Goal: Task Accomplishment & Management: Use online tool/utility

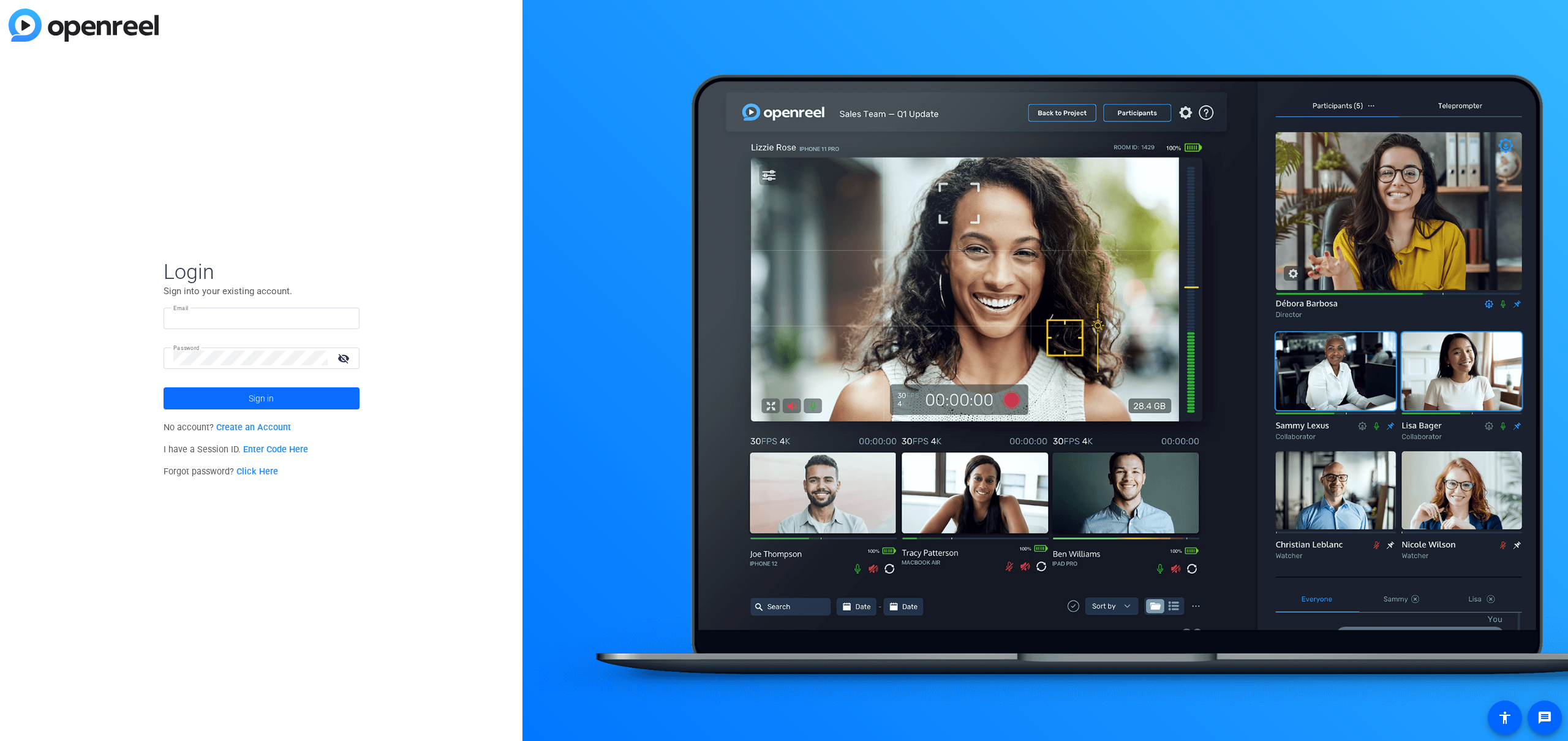
type input "[PERSON_NAME][EMAIL_ADDRESS][PERSON_NAME][DOMAIN_NAME]"
click at [283, 390] on span at bounding box center [262, 398] width 196 height 29
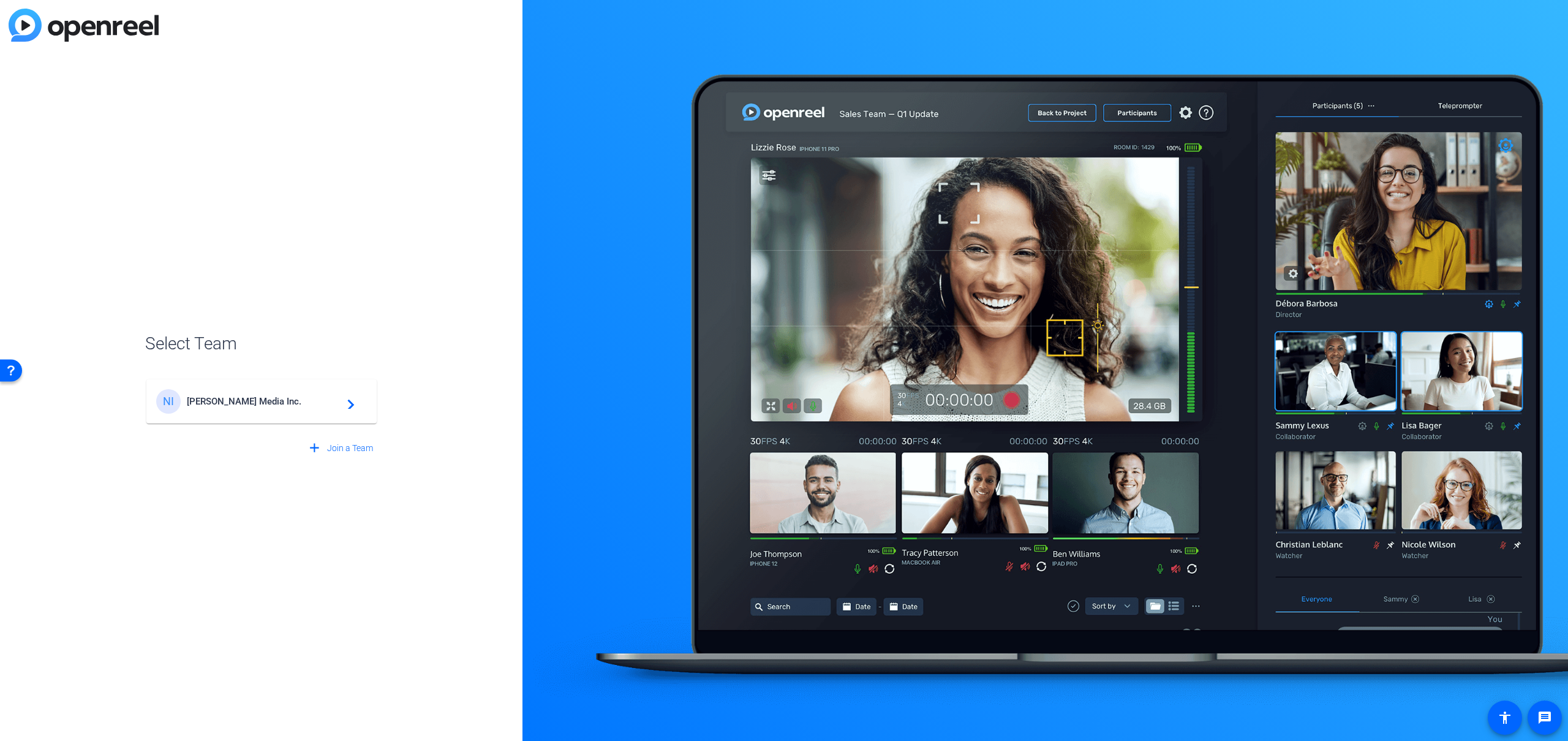
click at [347, 390] on div "NI Newcom Media Inc. navigate_next" at bounding box center [261, 401] width 211 height 25
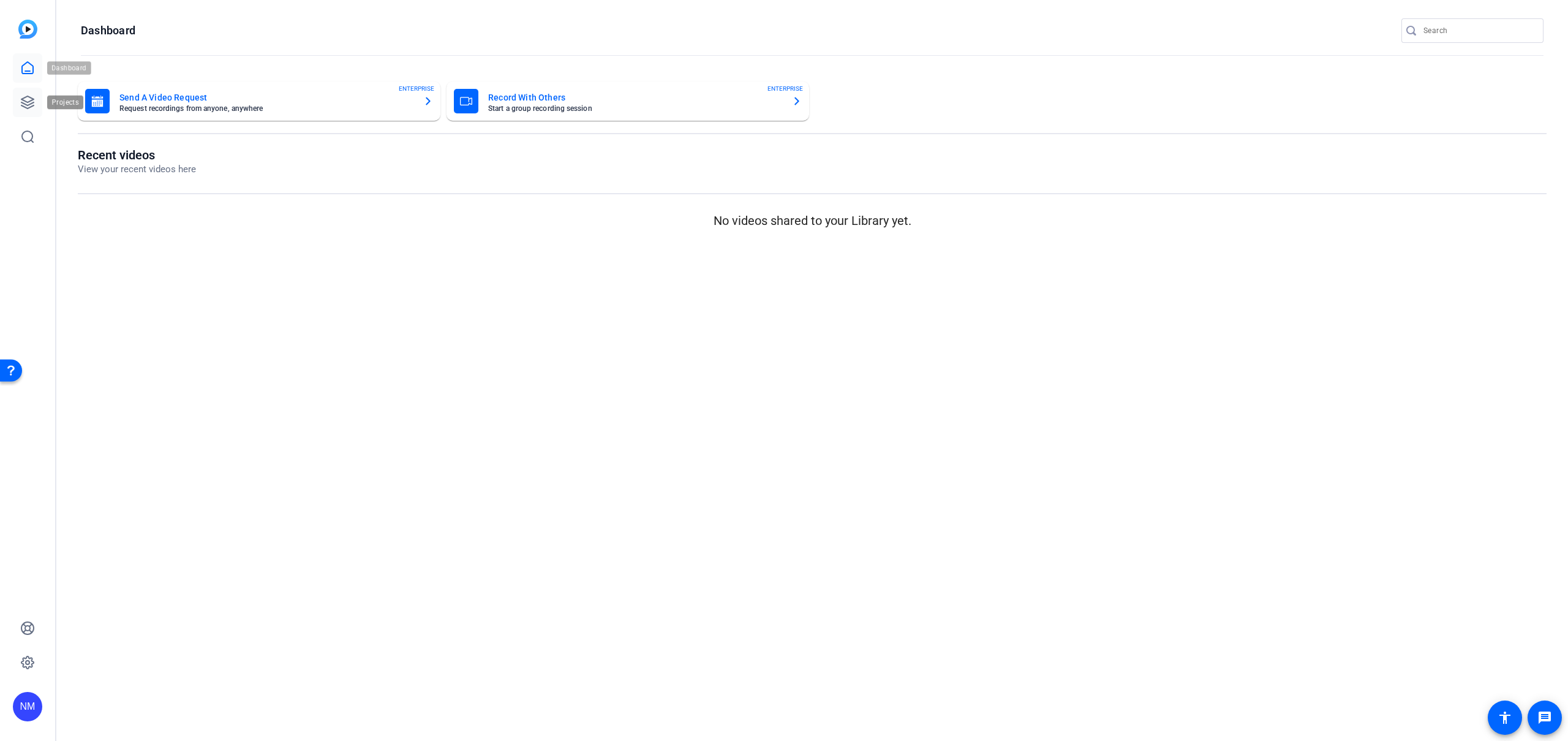
click at [30, 104] on icon at bounding box center [27, 102] width 12 height 12
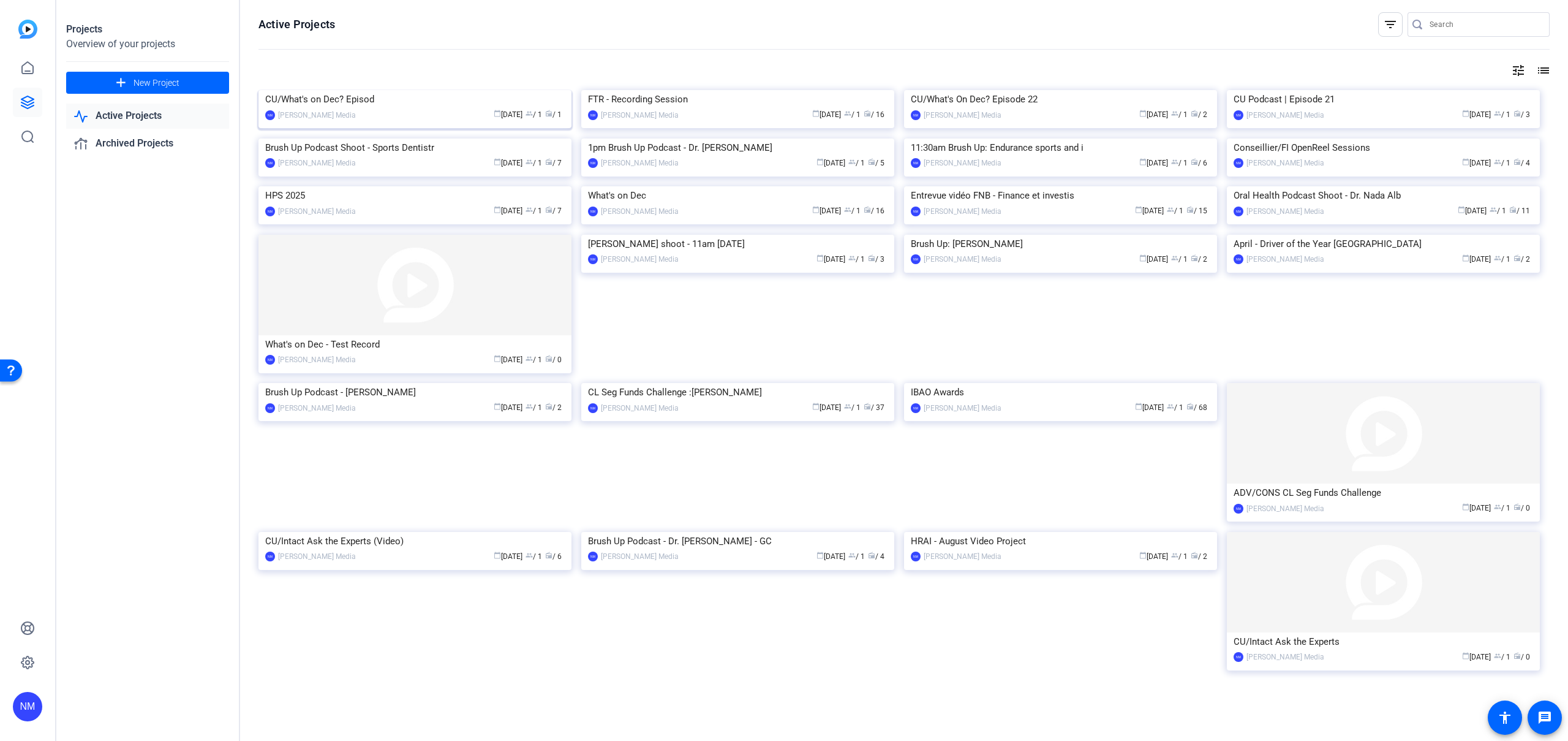
click at [350, 90] on img at bounding box center [414, 90] width 313 height 0
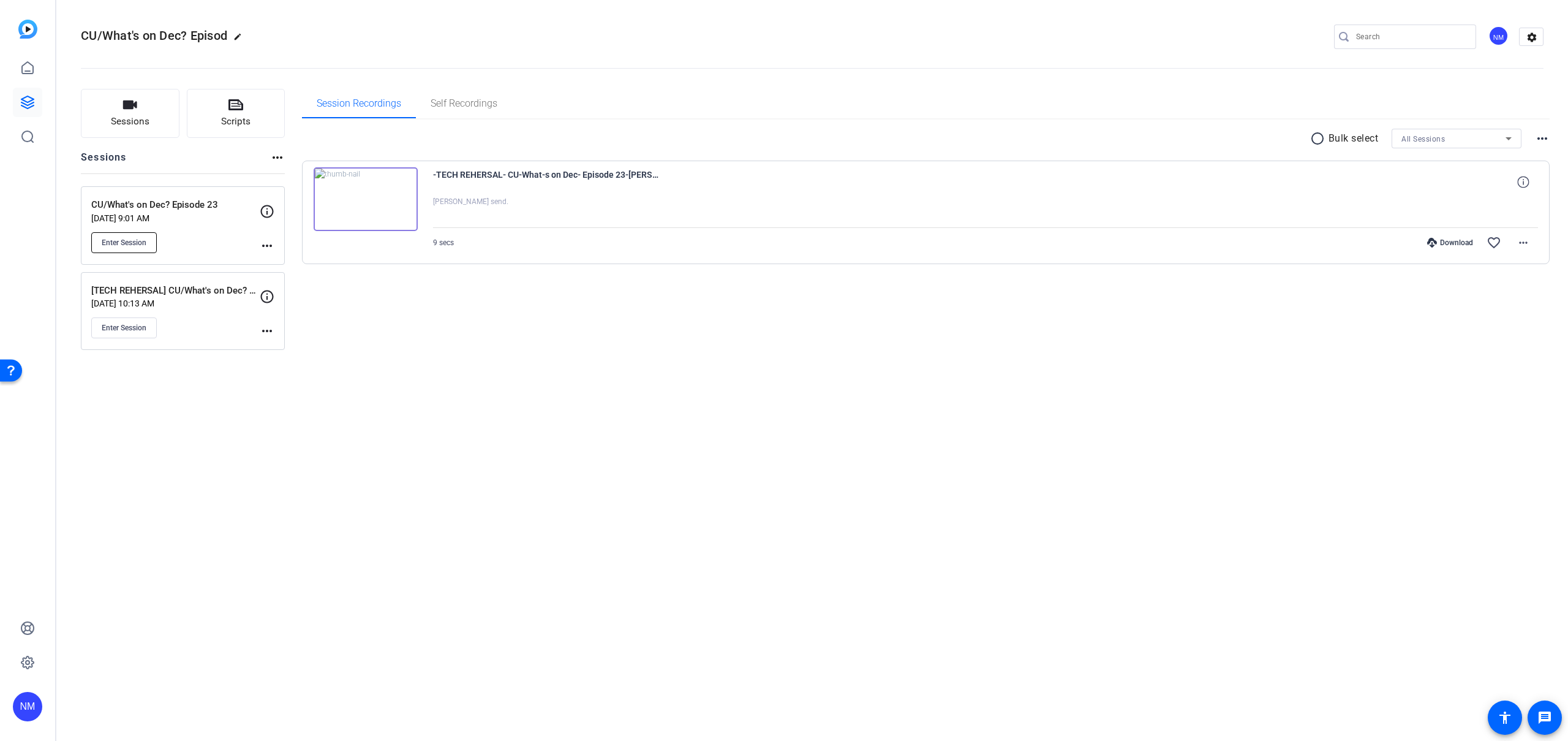
click at [142, 244] on span "Enter Session" at bounding box center [124, 243] width 45 height 10
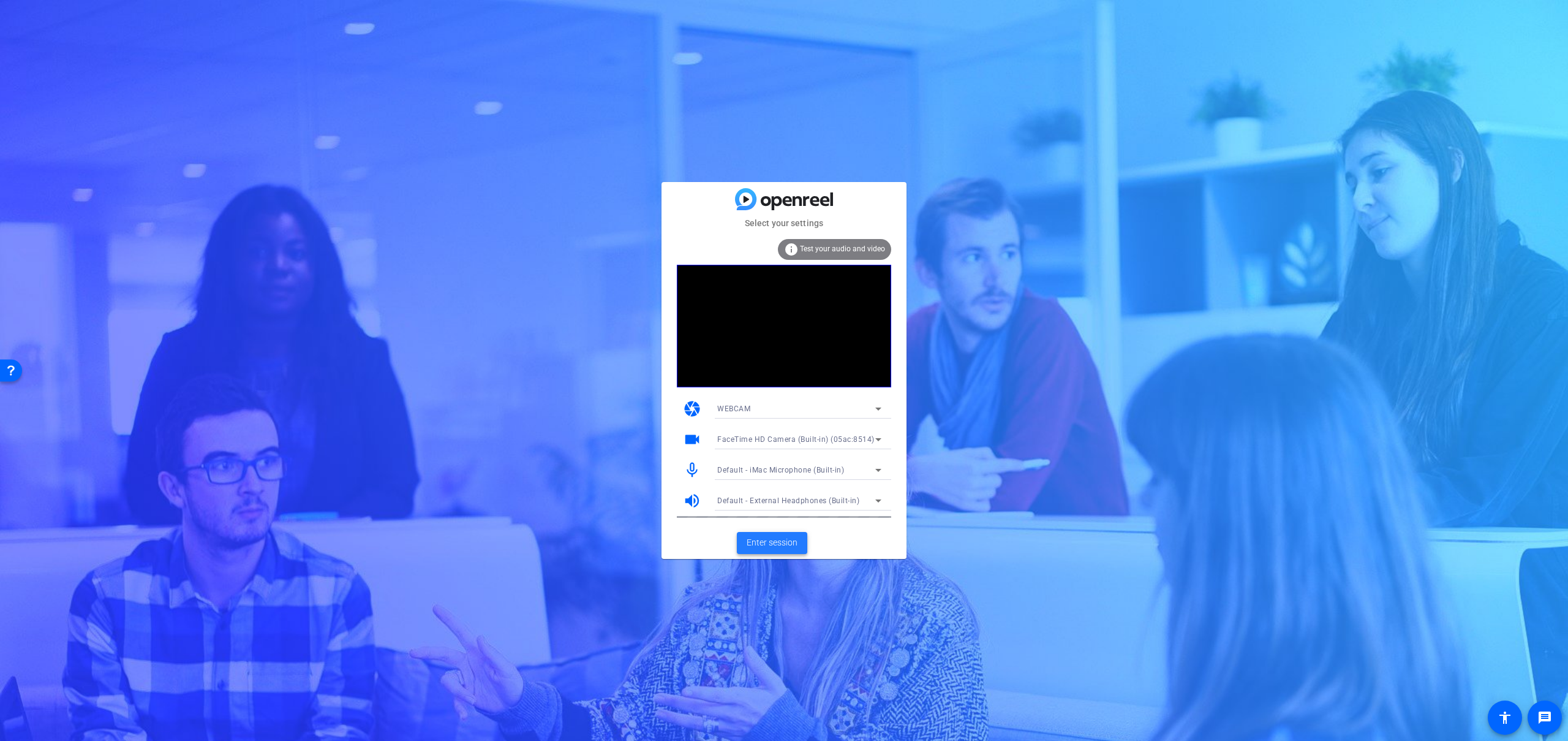
click at [768, 540] on span "Enter session" at bounding box center [772, 543] width 51 height 13
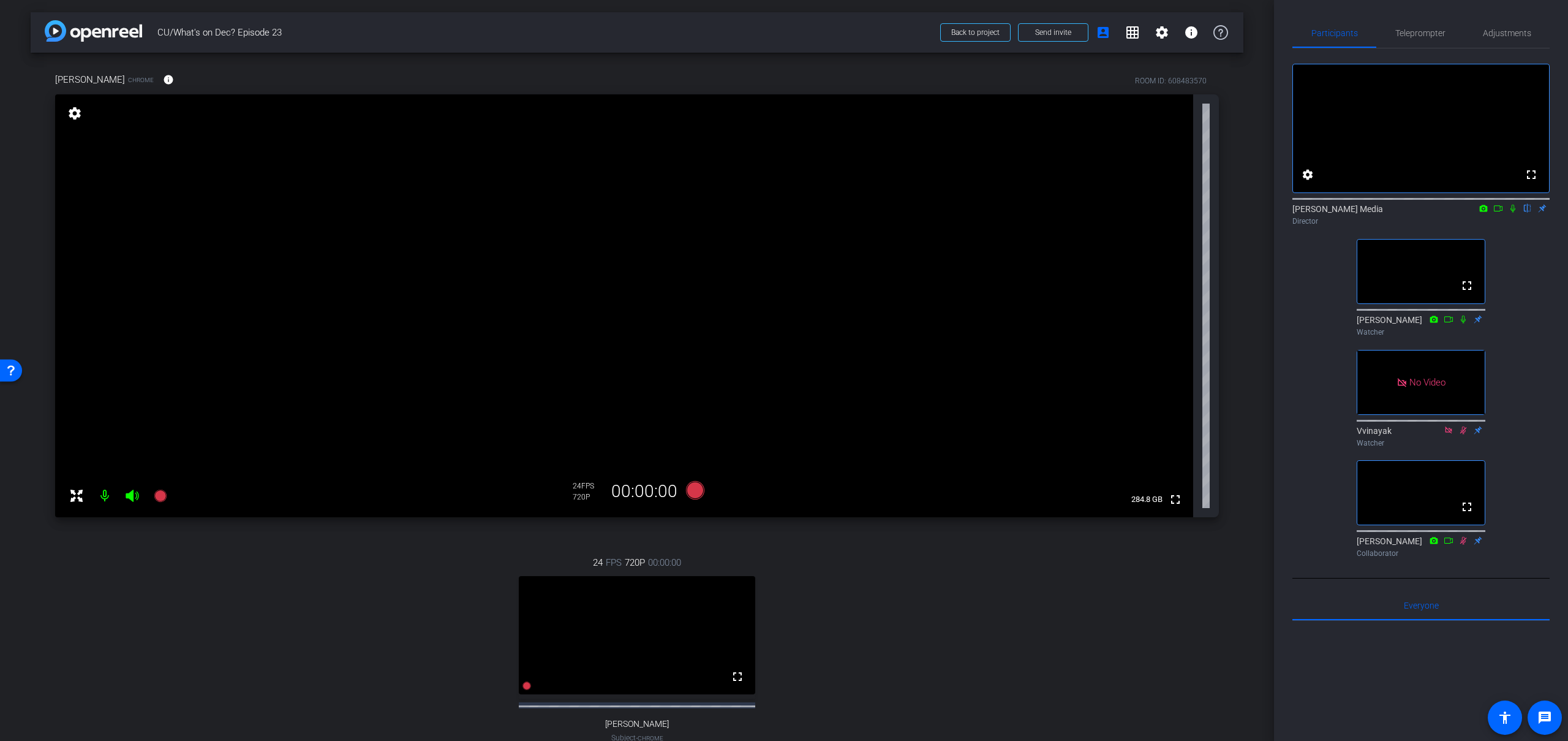
click at [592, 616] on video at bounding box center [636, 635] width 236 height 119
click at [585, 640] on video at bounding box center [636, 635] width 236 height 119
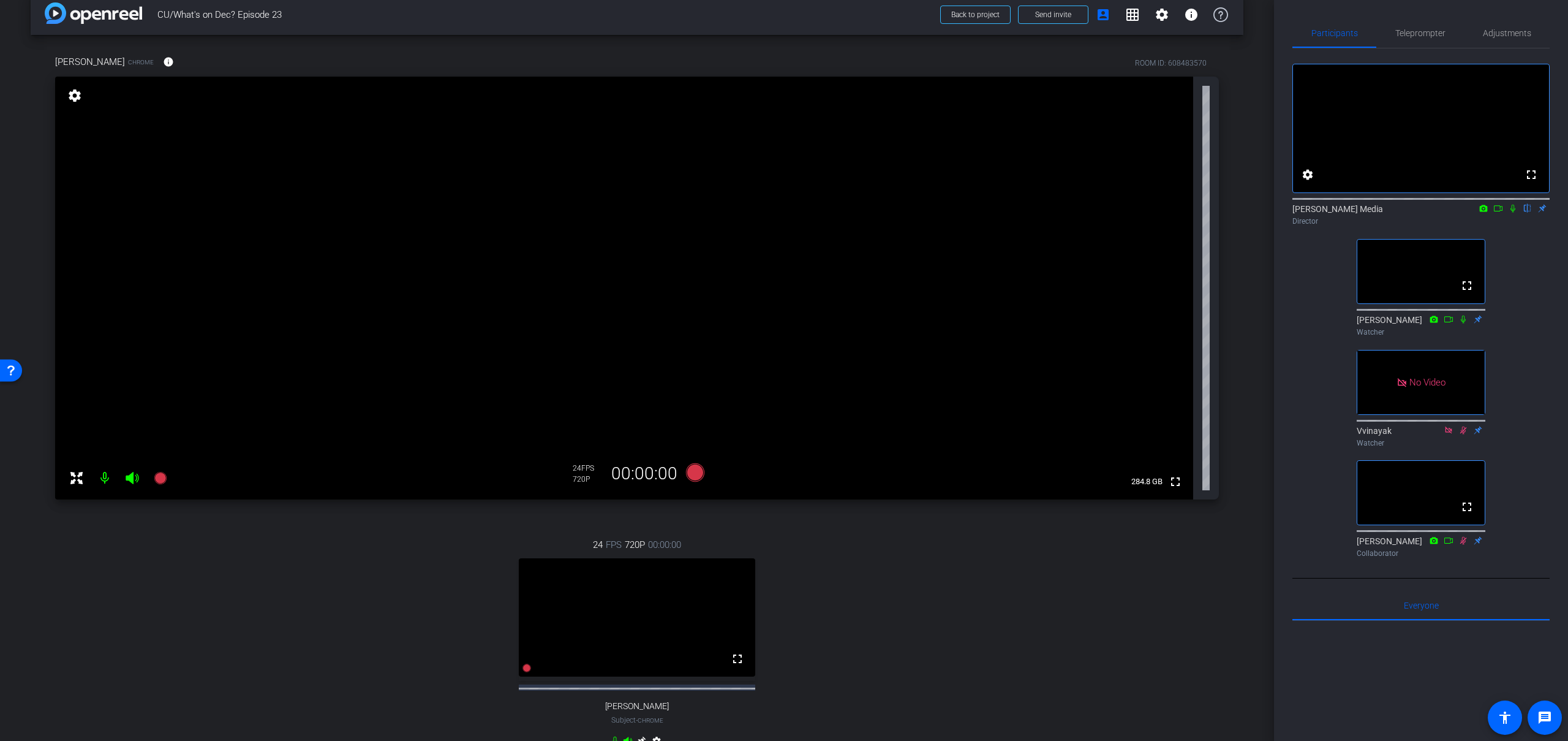
scroll to position [15, 0]
click at [695, 478] on icon at bounding box center [695, 474] width 18 height 18
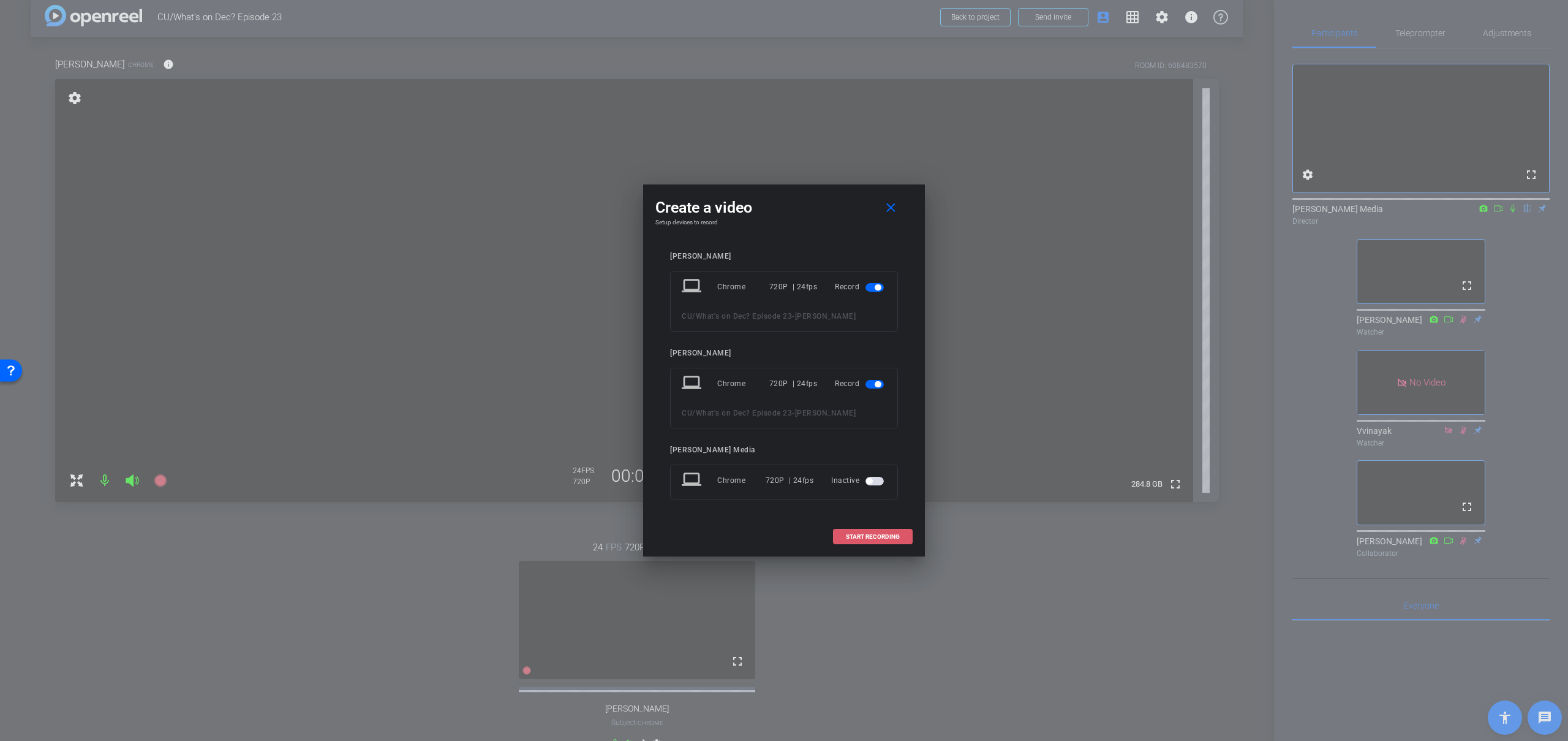
click at [879, 536] on span "START RECORDING" at bounding box center [873, 536] width 54 height 6
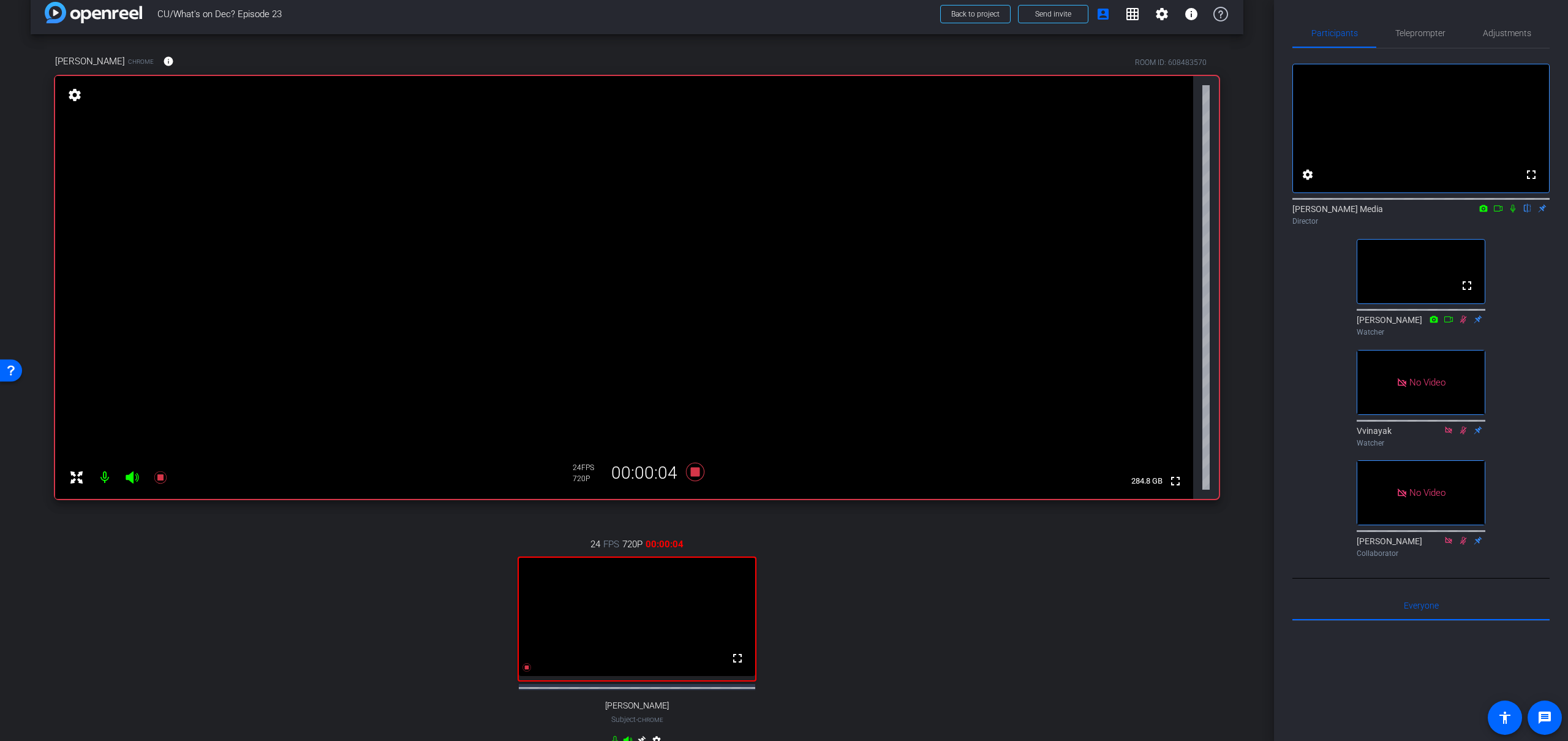
scroll to position [0, 0]
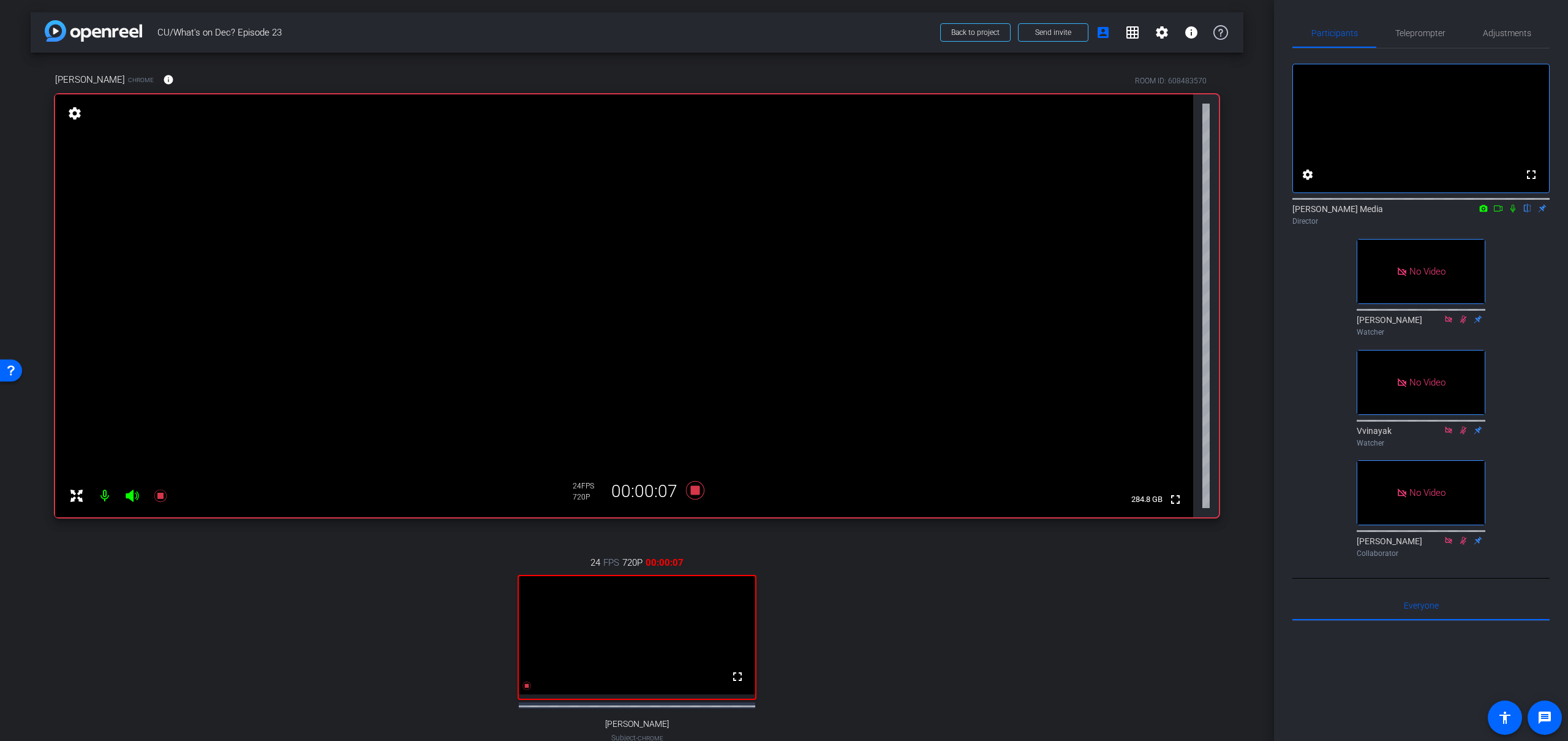
click at [1513, 213] on icon at bounding box center [1512, 209] width 5 height 8
click at [1501, 213] on icon at bounding box center [1498, 208] width 10 height 9
click at [1528, 213] on icon at bounding box center [1527, 208] width 10 height 9
click at [694, 496] on icon at bounding box center [695, 490] width 29 height 22
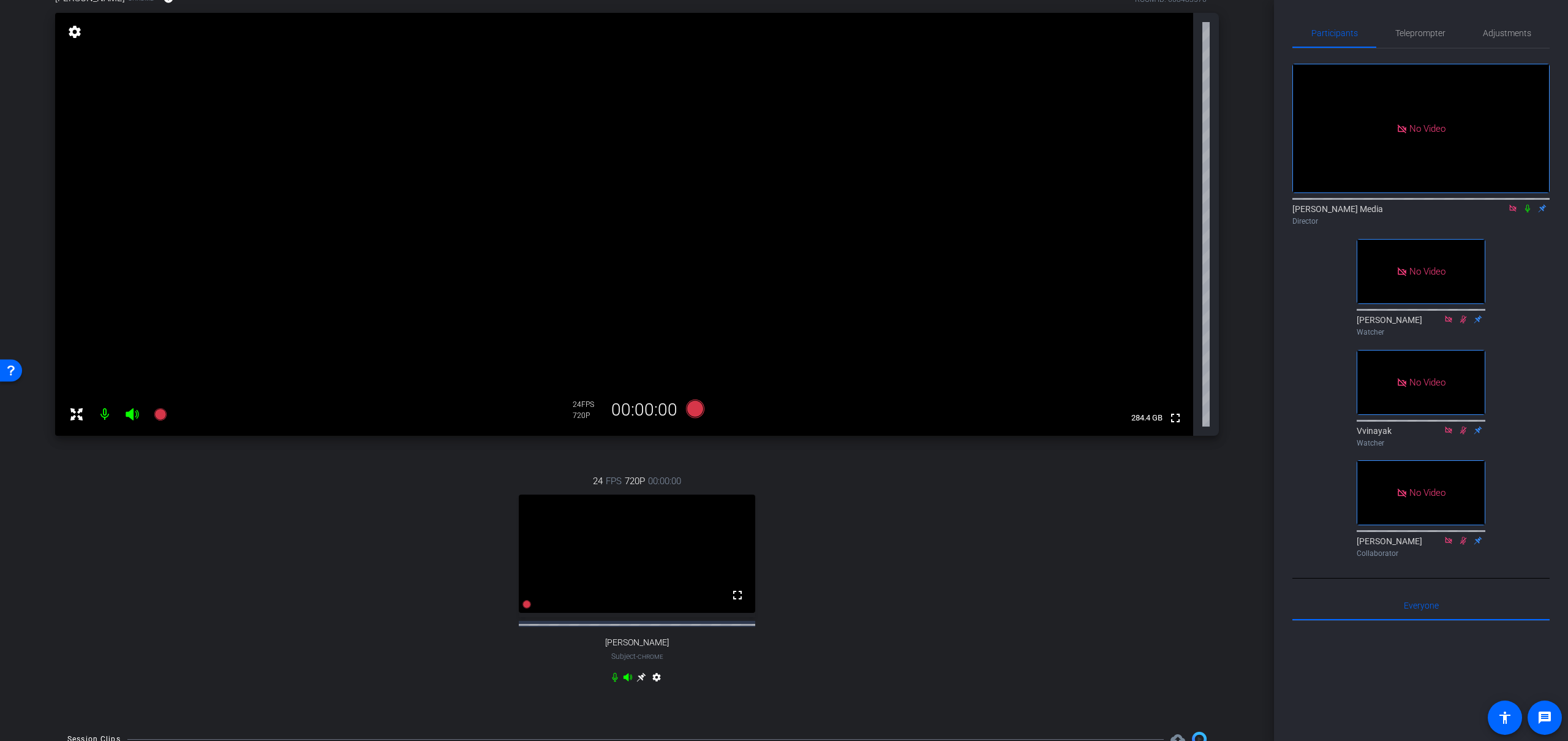
scroll to position [197, 0]
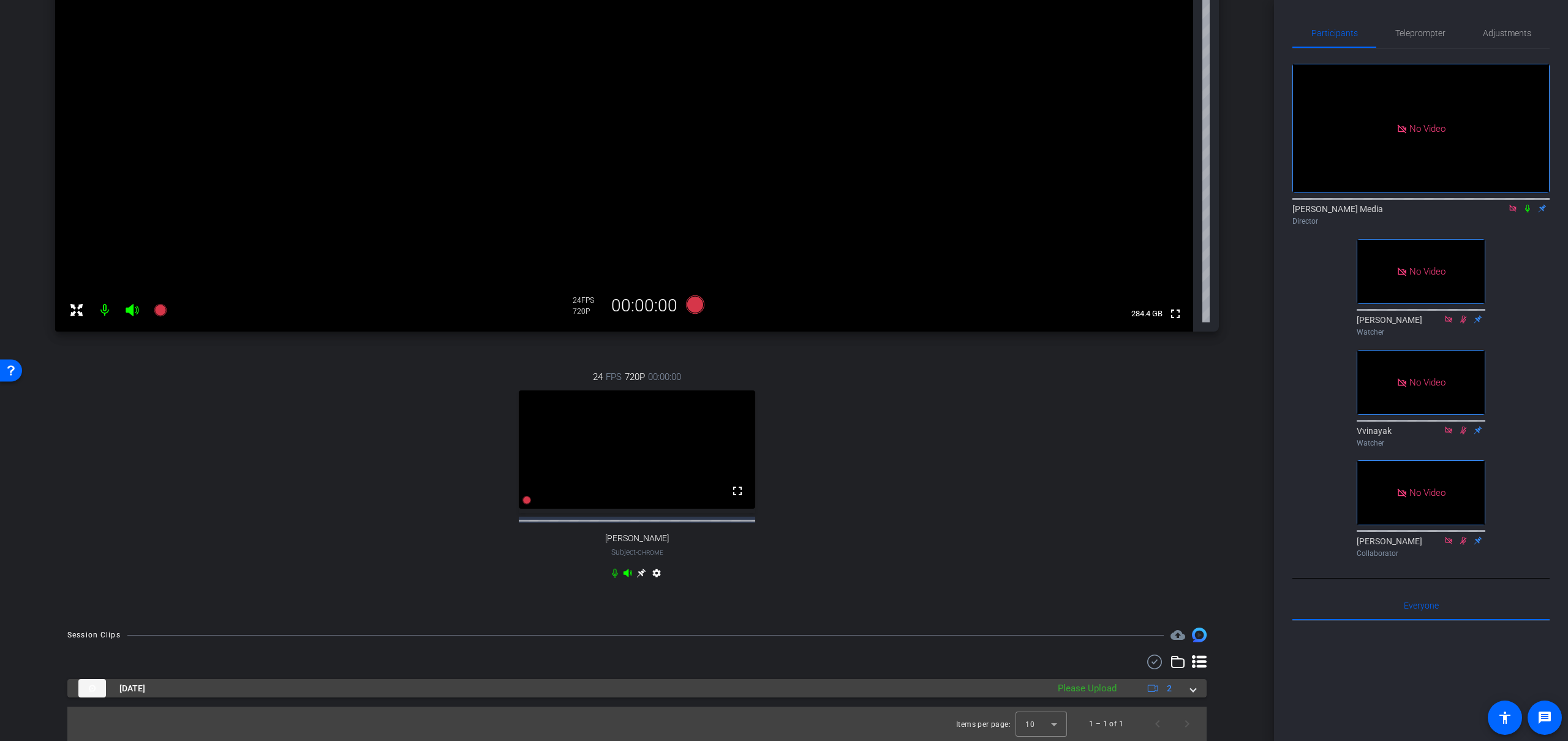
click at [1193, 690] on span at bounding box center [1193, 688] width 5 height 13
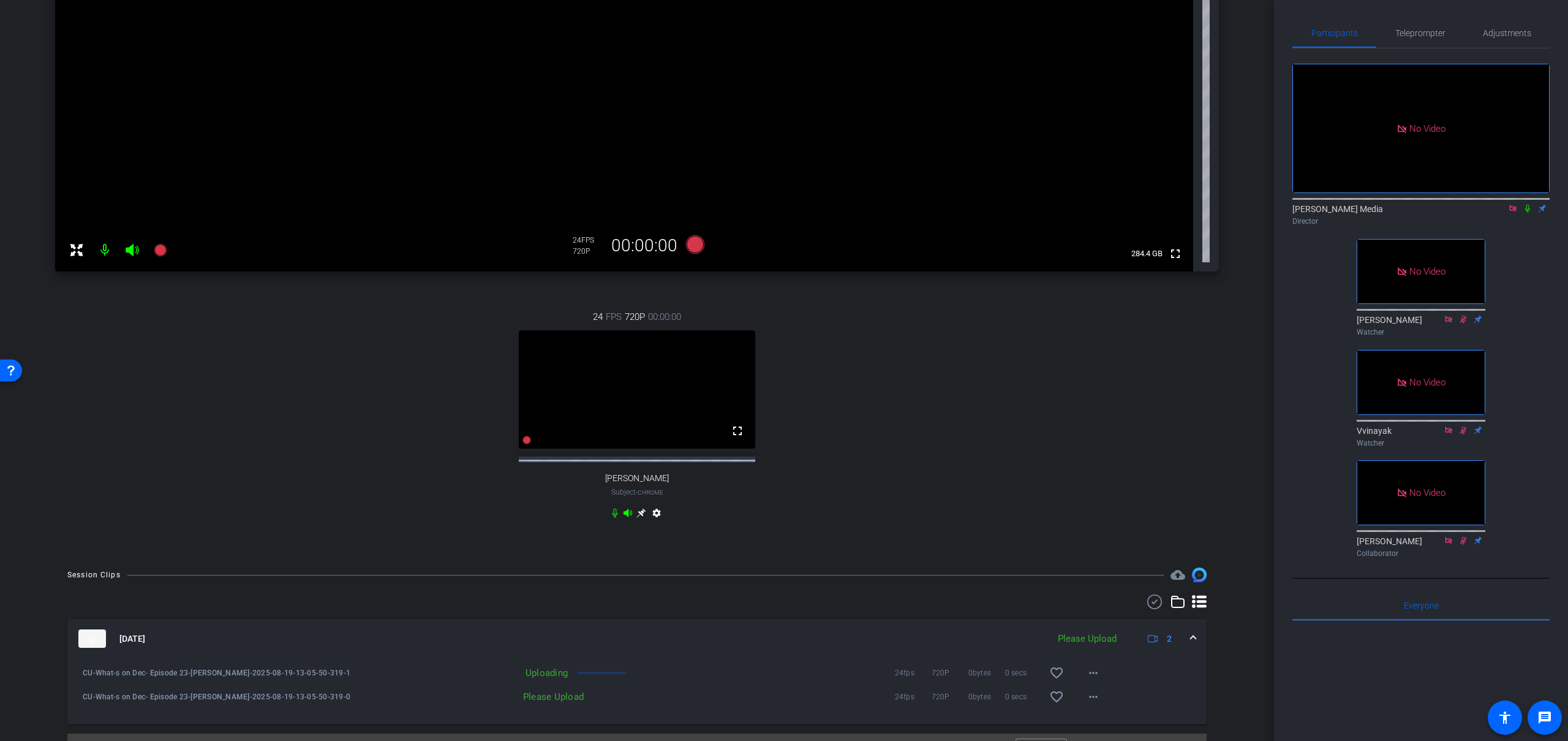
scroll to position [283, 0]
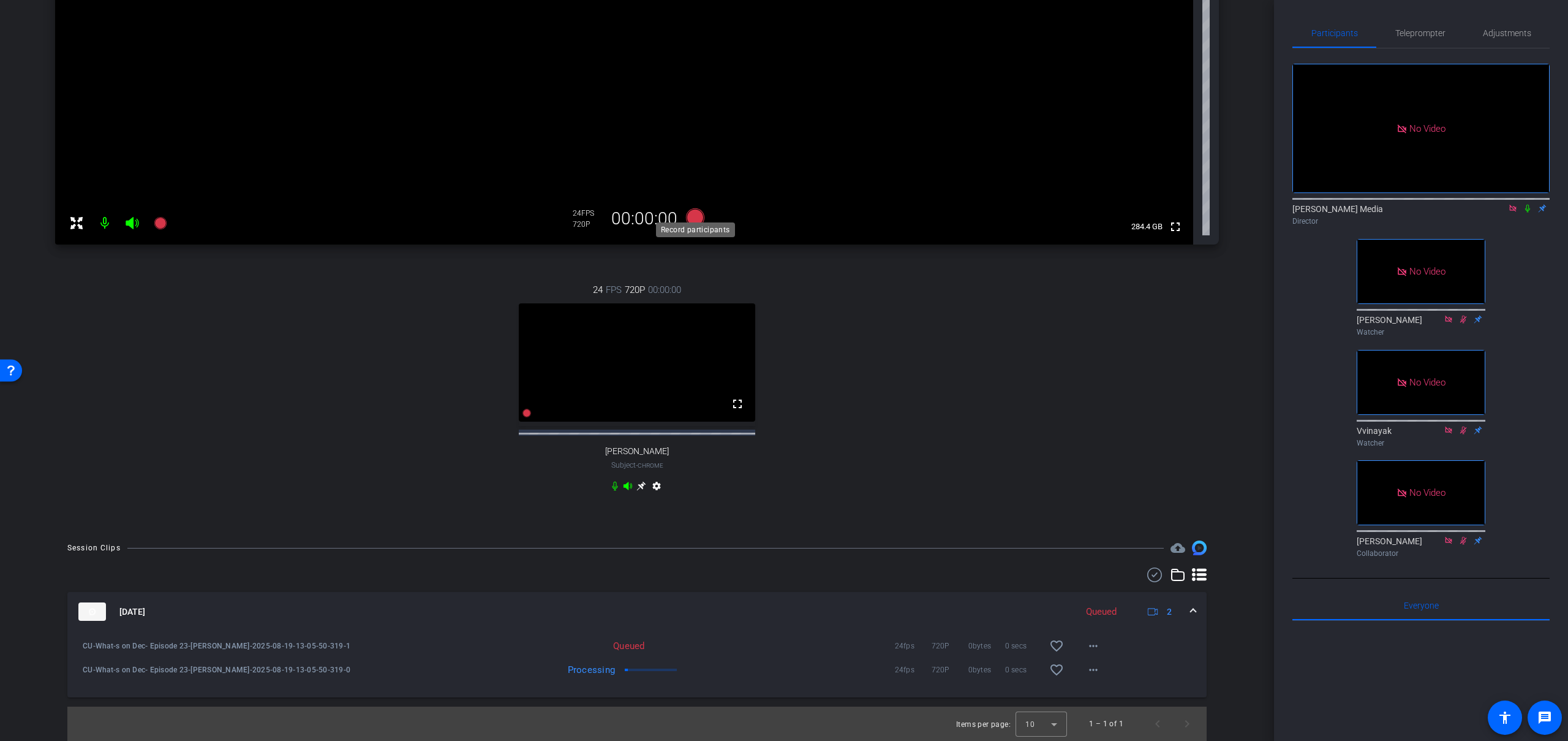
click at [698, 209] on icon at bounding box center [695, 217] width 18 height 18
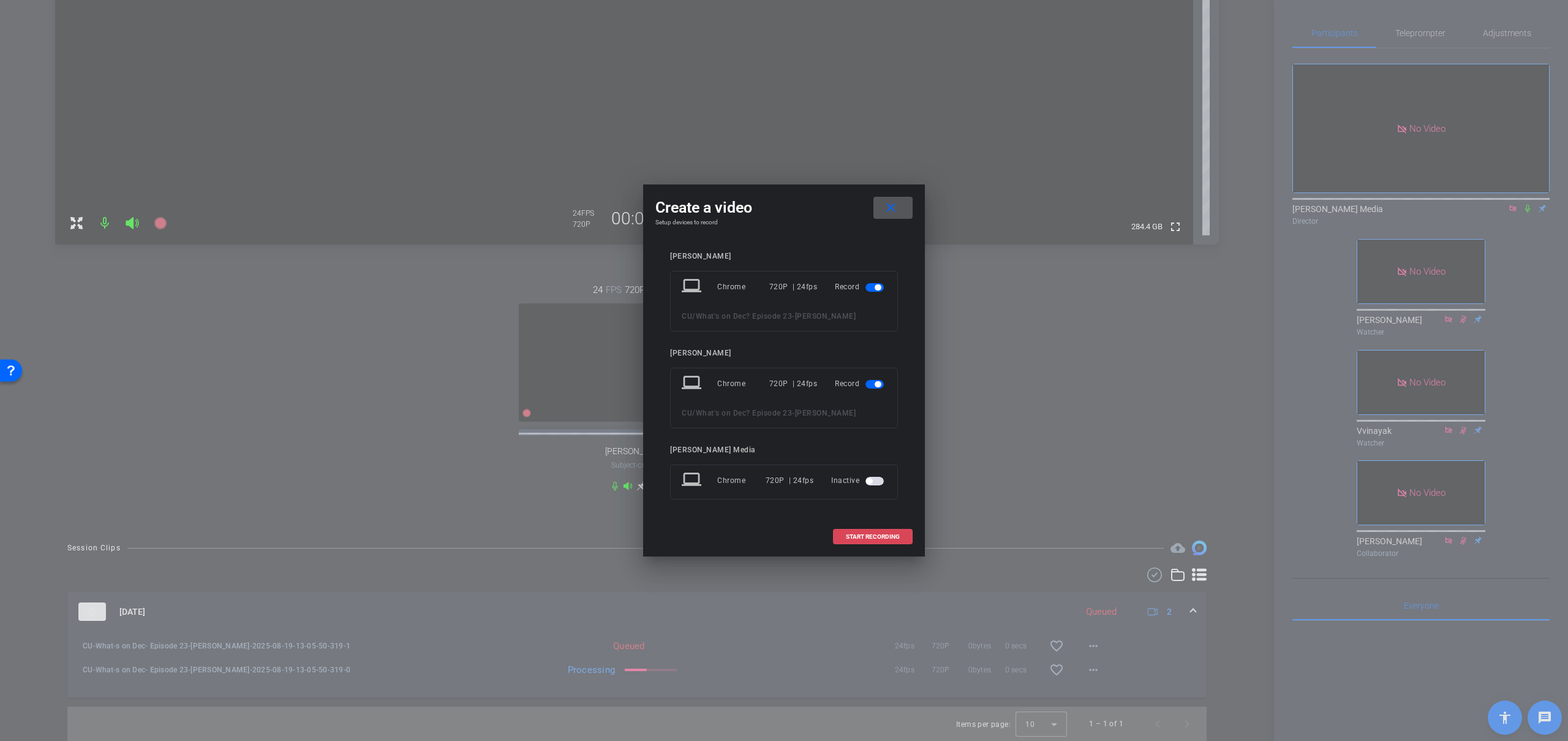
click at [896, 536] on span "START RECORDING" at bounding box center [873, 536] width 54 height 6
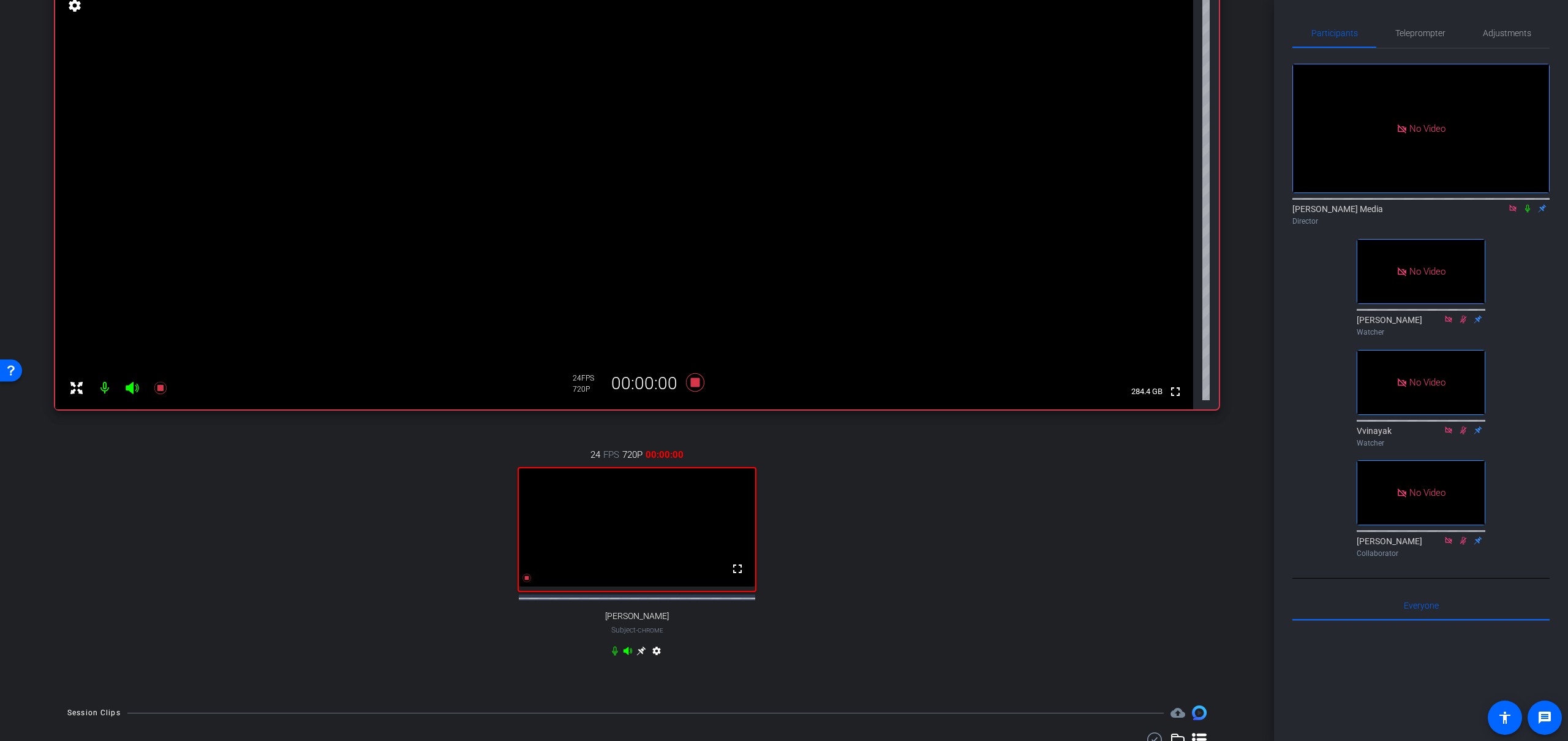
scroll to position [107, 0]
click at [1528, 213] on icon at bounding box center [1527, 208] width 10 height 9
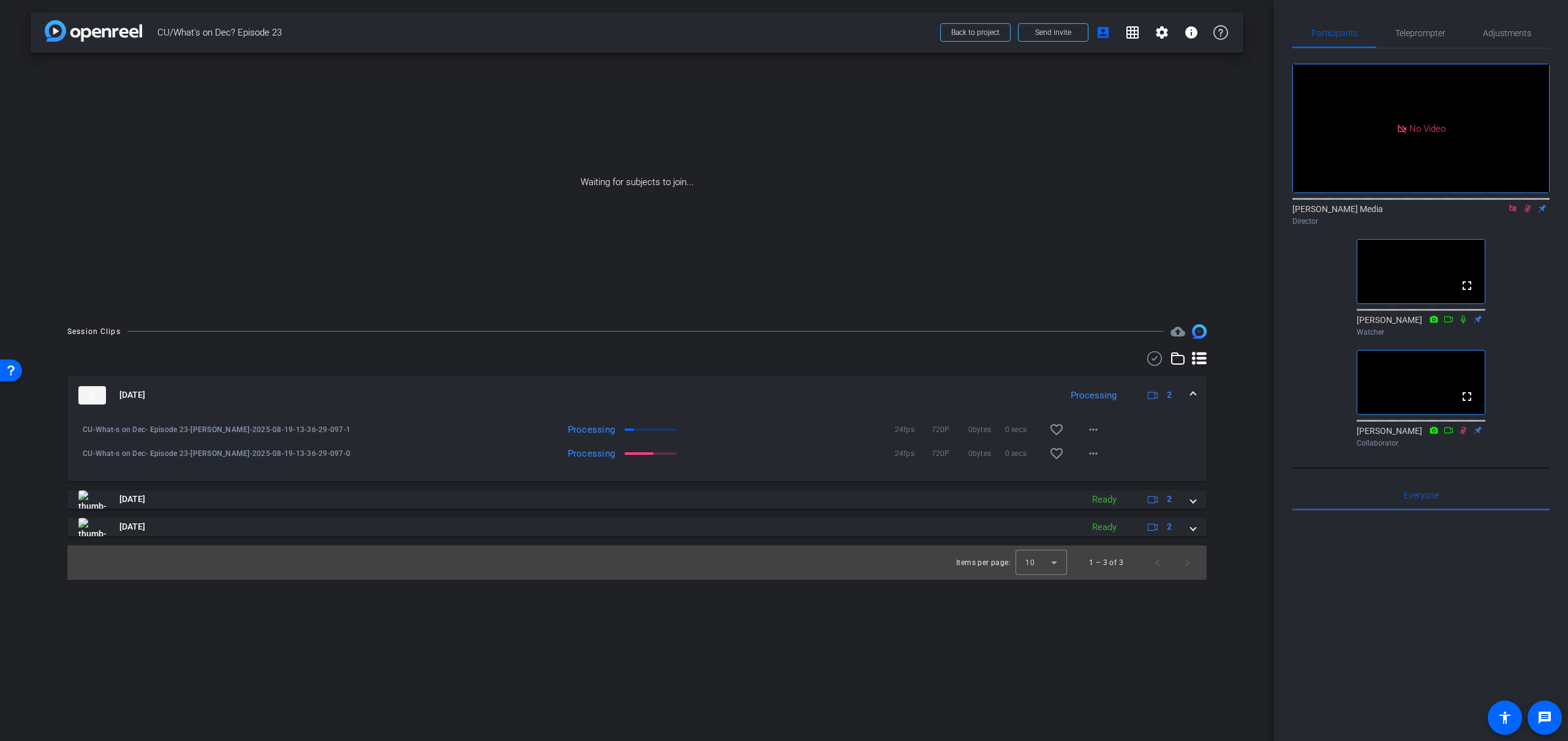
scroll to position [0, 0]
